Goal: Check status: Check status

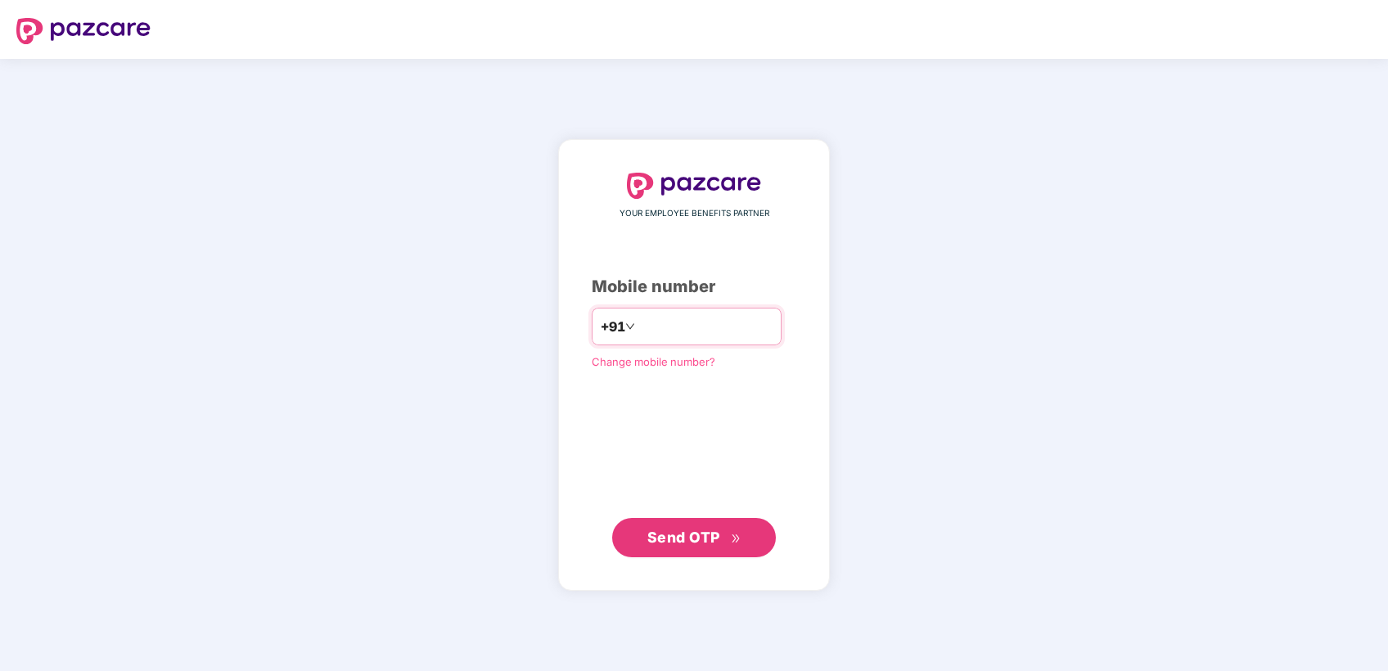
click at [686, 335] on input "number" at bounding box center [705, 326] width 134 height 26
click at [638, 324] on input "**********" at bounding box center [705, 326] width 134 height 26
type input "**********"
click at [681, 540] on span "Send OTP" at bounding box center [683, 537] width 73 height 17
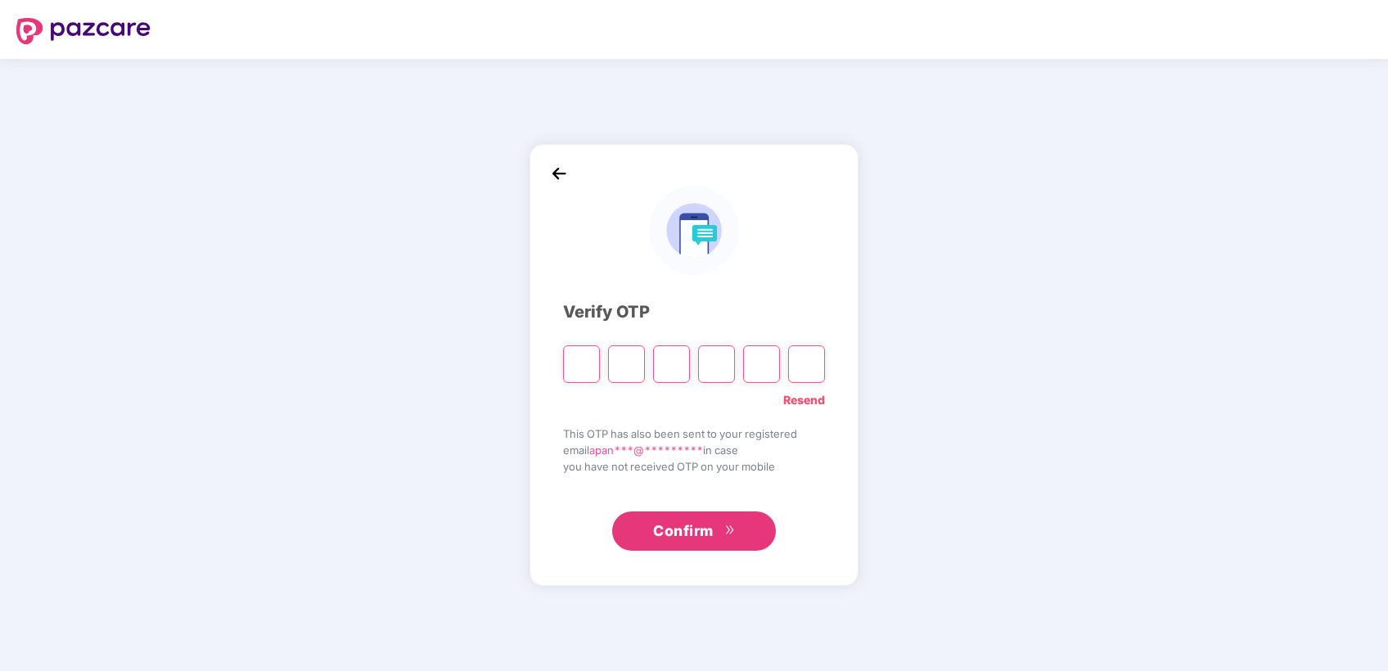
type input "*"
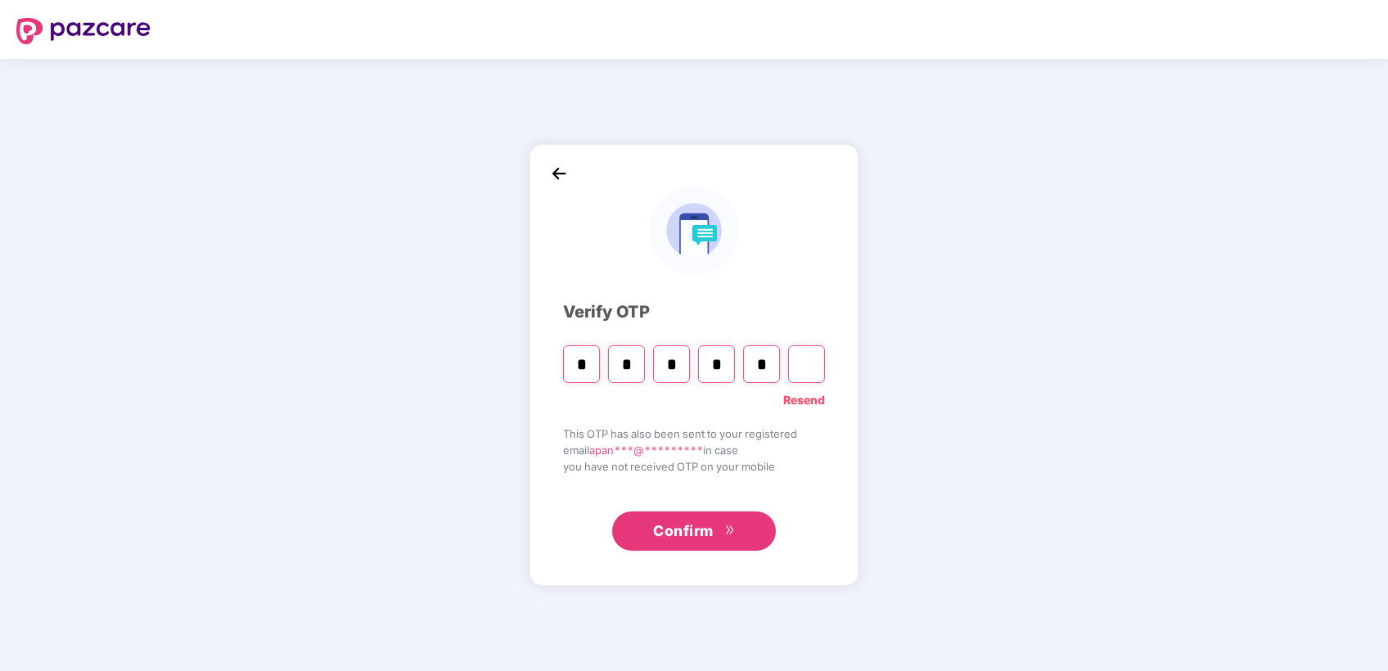
type input "*"
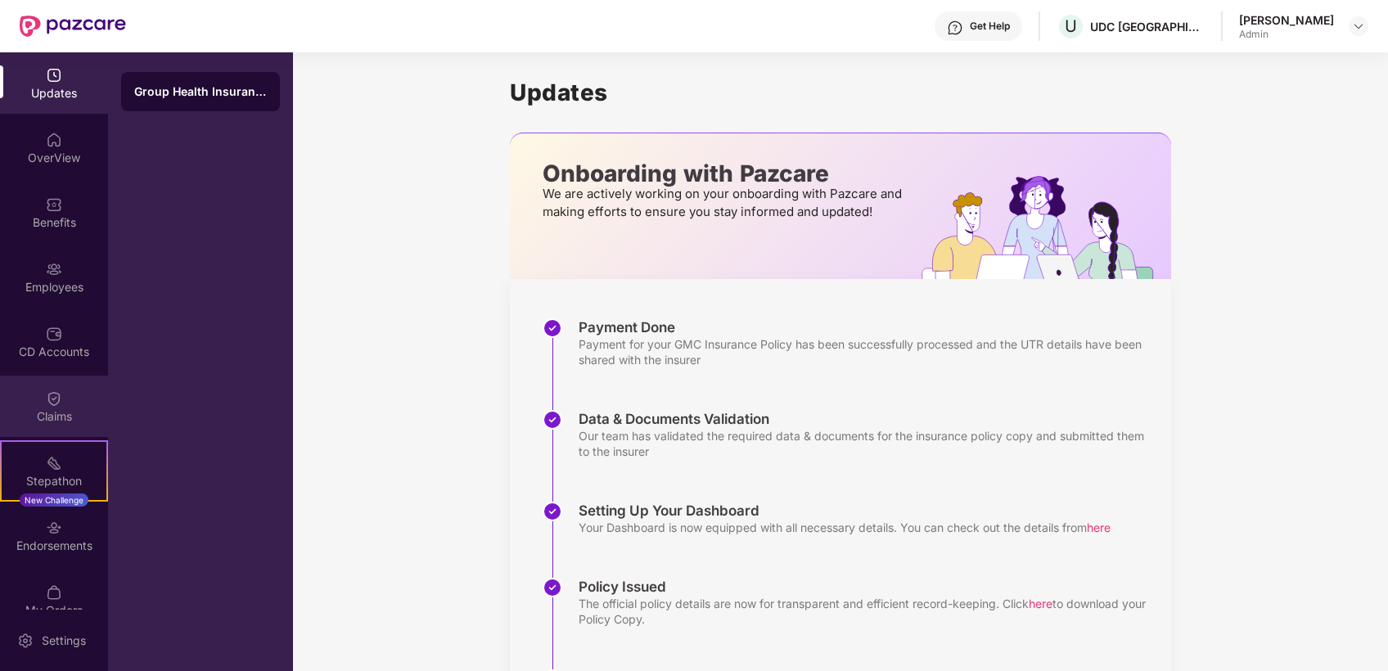
click at [61, 406] on div "Claims" at bounding box center [54, 406] width 108 height 61
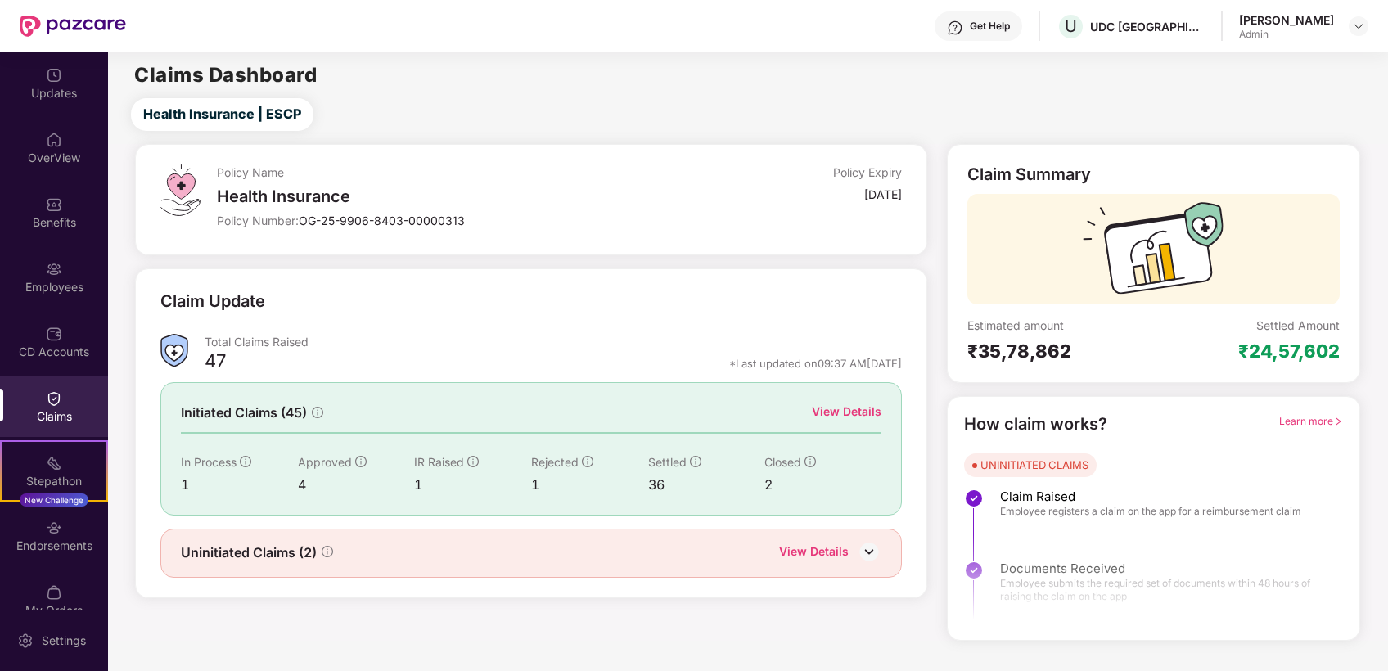
click at [821, 409] on div "View Details" at bounding box center [847, 412] width 70 height 18
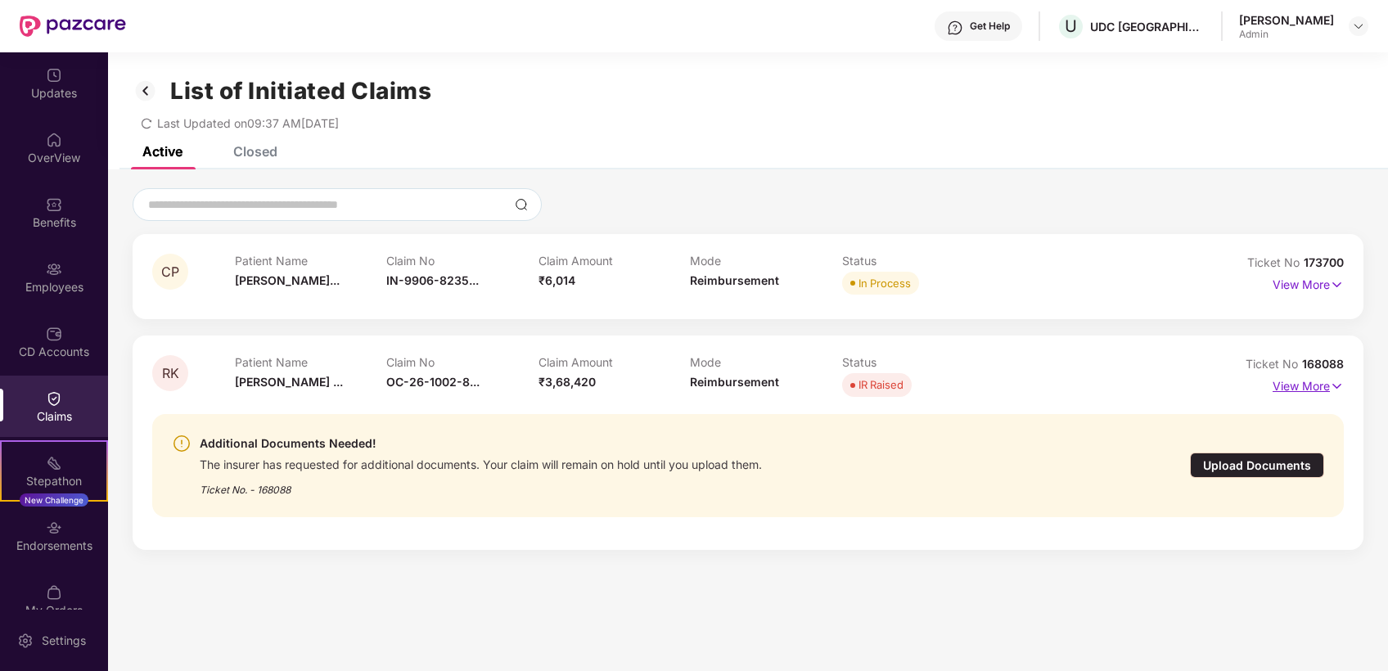
click at [1324, 380] on p "View More" at bounding box center [1307, 384] width 71 height 22
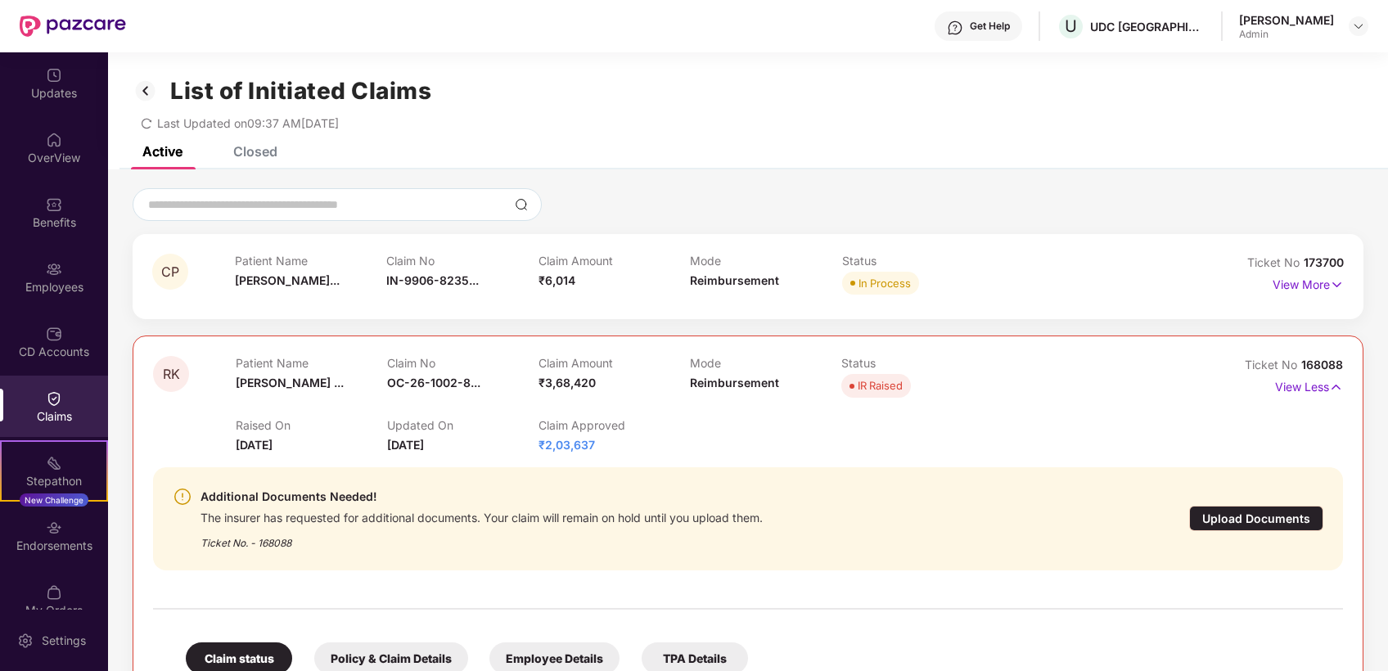
drag, startPoint x: 590, startPoint y: 445, endPoint x: 522, endPoint y: 444, distance: 67.9
click at [522, 444] on div "Raised On [DATE] Updated On [DATE] Claim Approved ₹2,03,637" at bounding box center [690, 428] width 909 height 52
click at [656, 450] on div "Claim Approved ₹2,03,637" at bounding box center [613, 436] width 151 height 36
drag, startPoint x: 615, startPoint y: 443, endPoint x: 522, endPoint y: 443, distance: 93.3
click at [522, 443] on div "Raised On [DATE] Updated On [DATE] Claim Approved ₹2,03,637" at bounding box center [690, 428] width 909 height 52
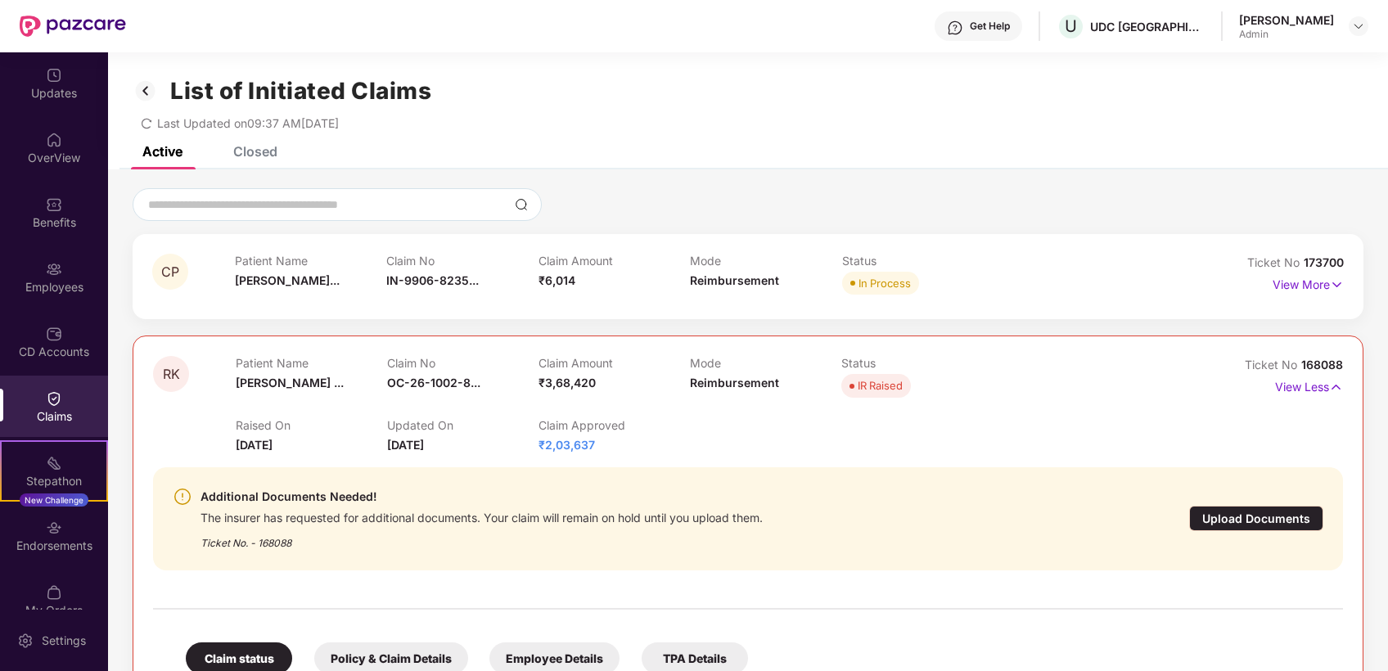
drag, startPoint x: 522, startPoint y: 443, endPoint x: 707, endPoint y: 442, distance: 184.9
click at [707, 442] on div "Raised On [DATE] Updated On [DATE] Claim Approved ₹2,03,637" at bounding box center [690, 428] width 909 height 52
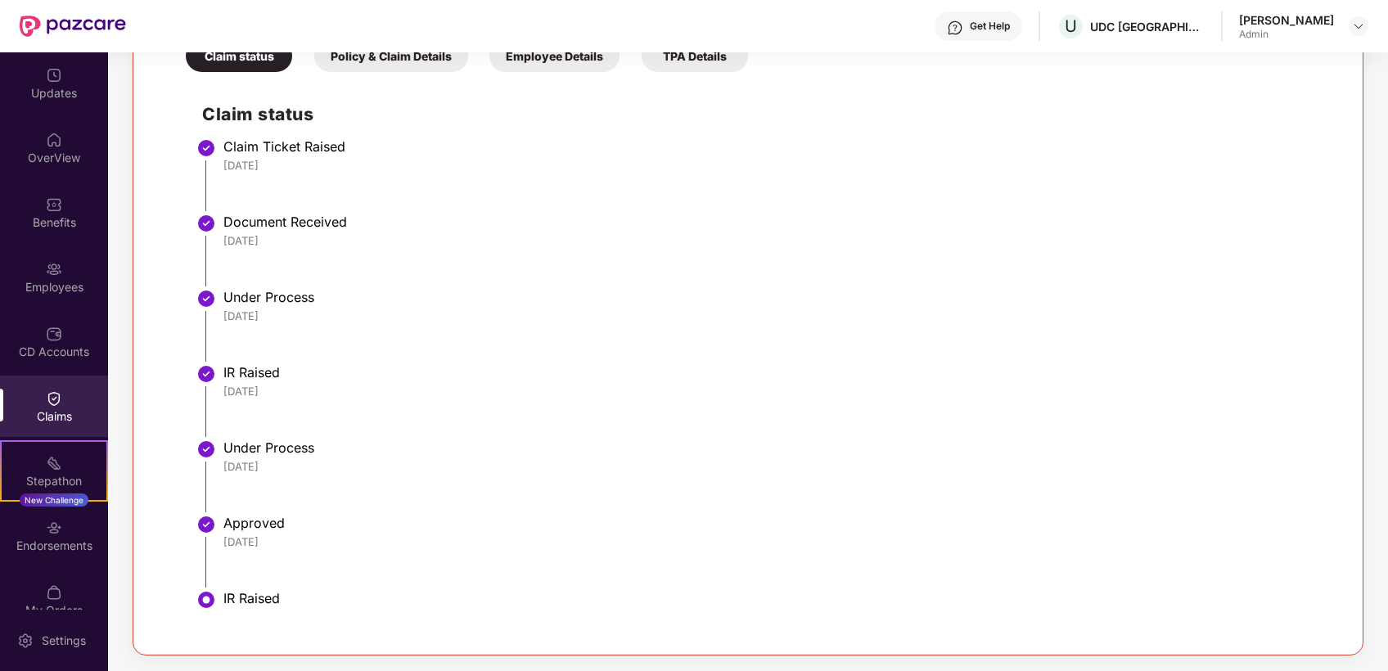
scroll to position [56, 0]
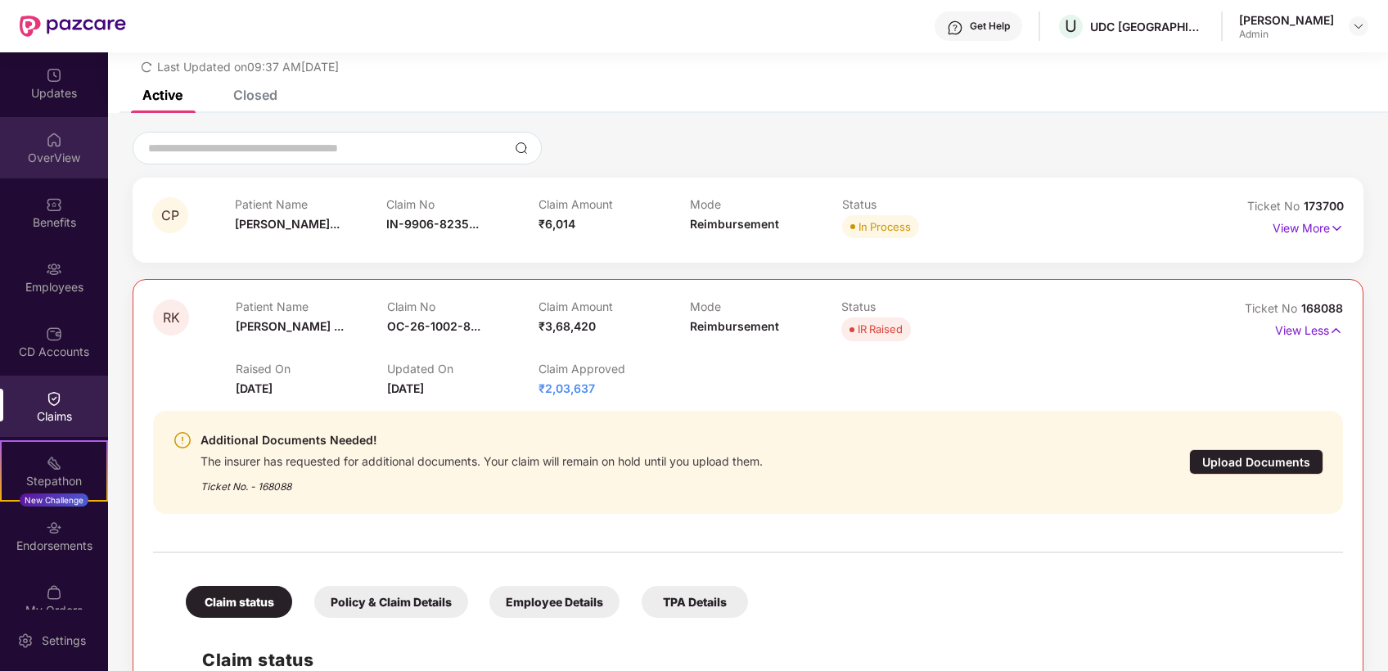
click at [41, 153] on div "OverView" at bounding box center [54, 158] width 108 height 16
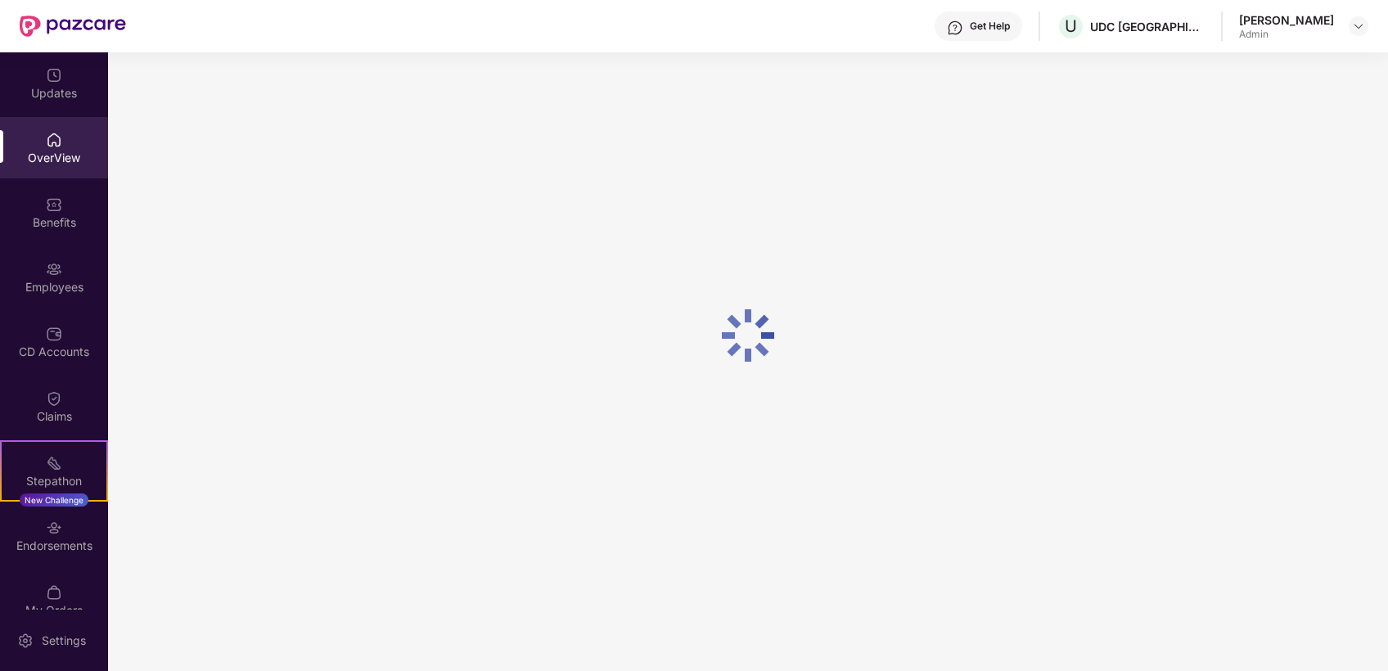
scroll to position [52, 0]
